Goal: Find specific page/section: Find specific page/section

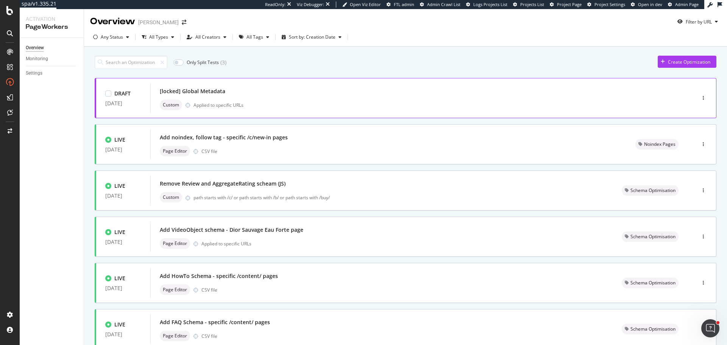
click at [265, 103] on div "Custom Applied to specific URLs" at bounding box center [412, 105] width 504 height 11
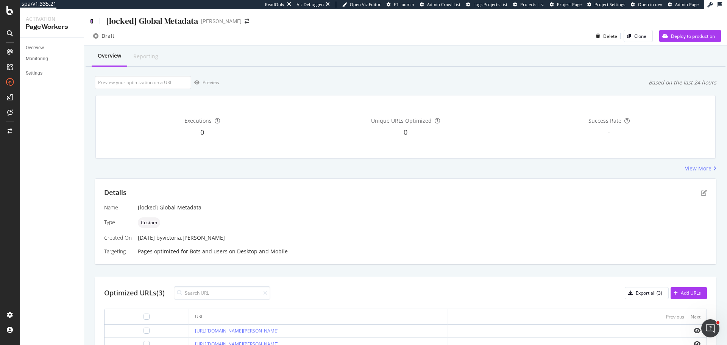
click at [91, 20] on icon at bounding box center [91, 21] width 3 height 5
